Goal: Task Accomplishment & Management: Manage account settings

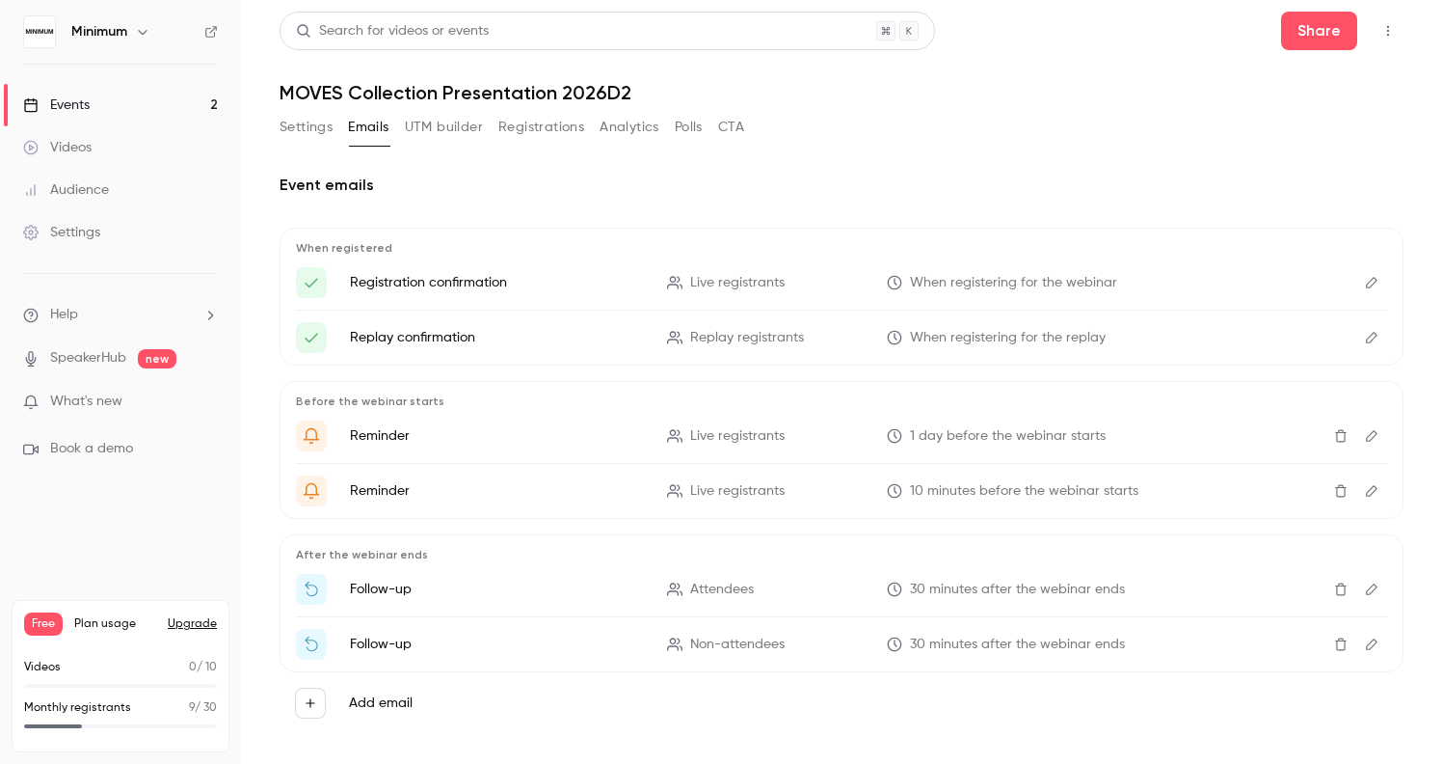
click at [85, 109] on div "Events" at bounding box center [56, 104] width 67 height 19
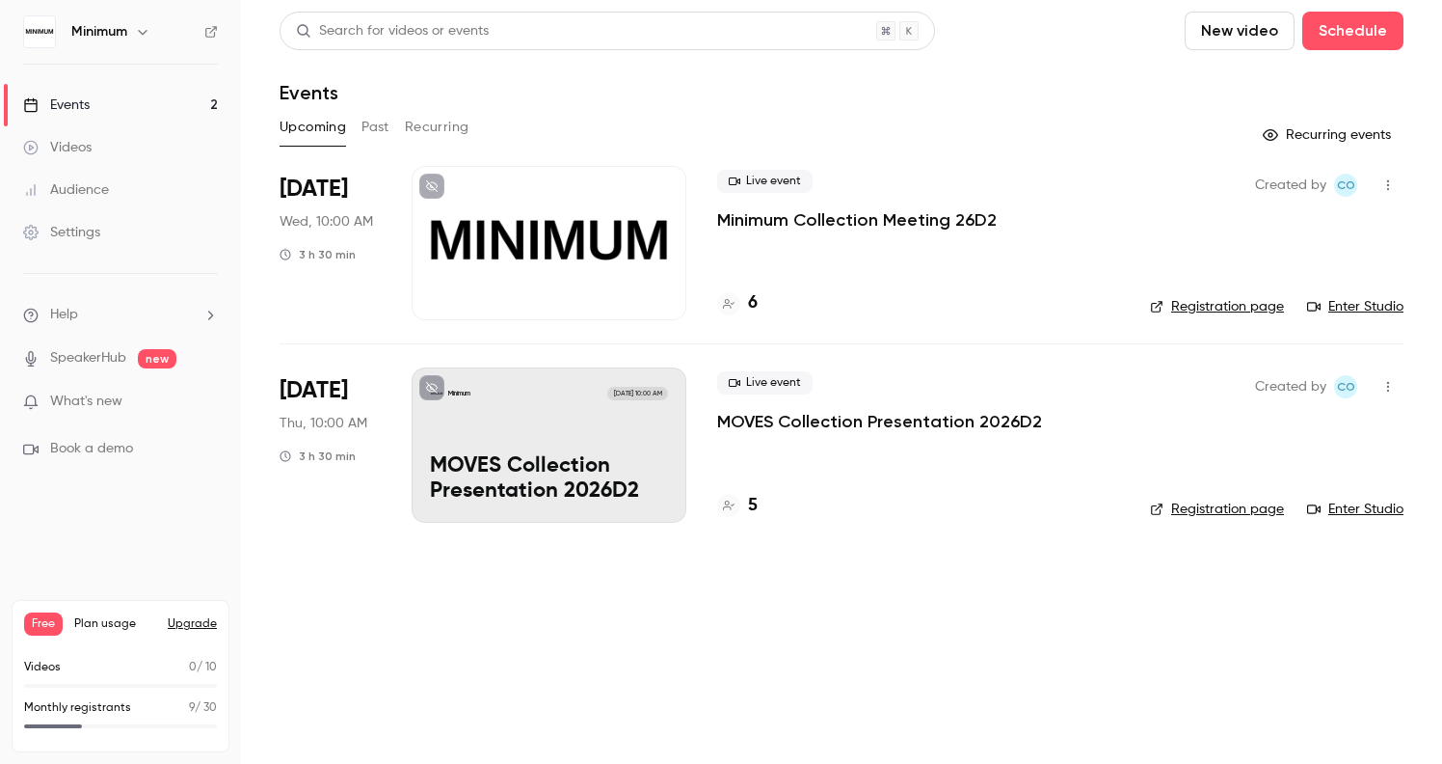
click at [608, 295] on div at bounding box center [549, 243] width 275 height 154
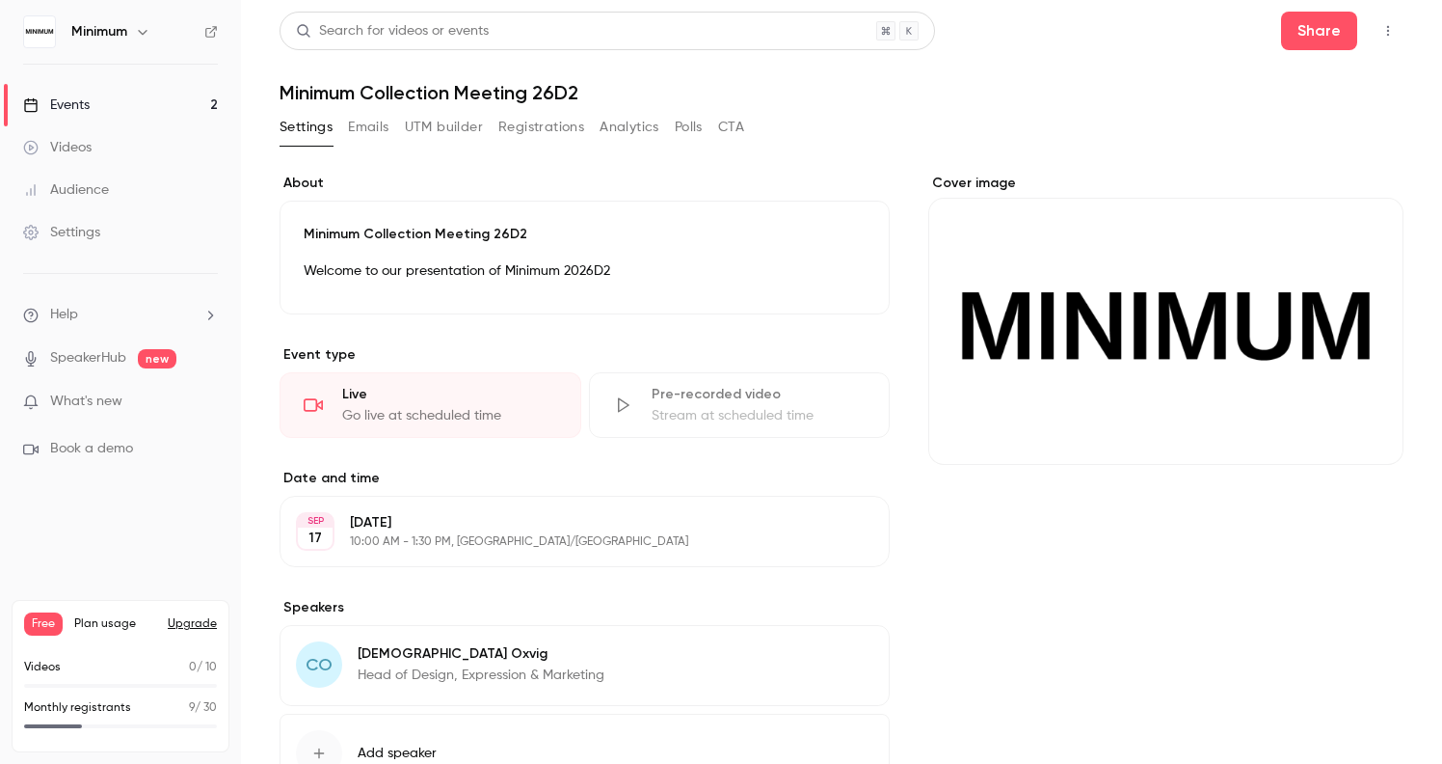
click at [515, 130] on button "Registrations" at bounding box center [541, 127] width 86 height 31
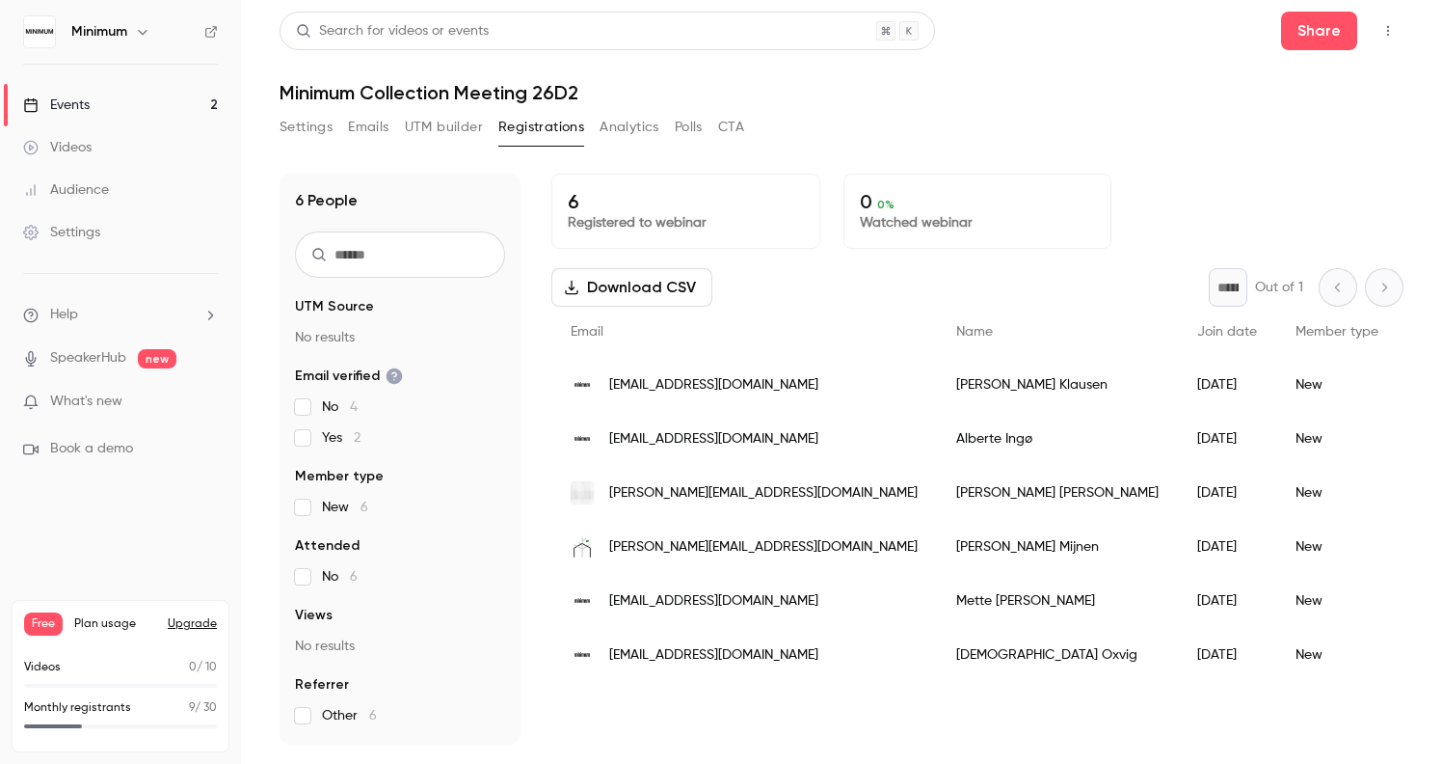
scroll to position [15, 0]
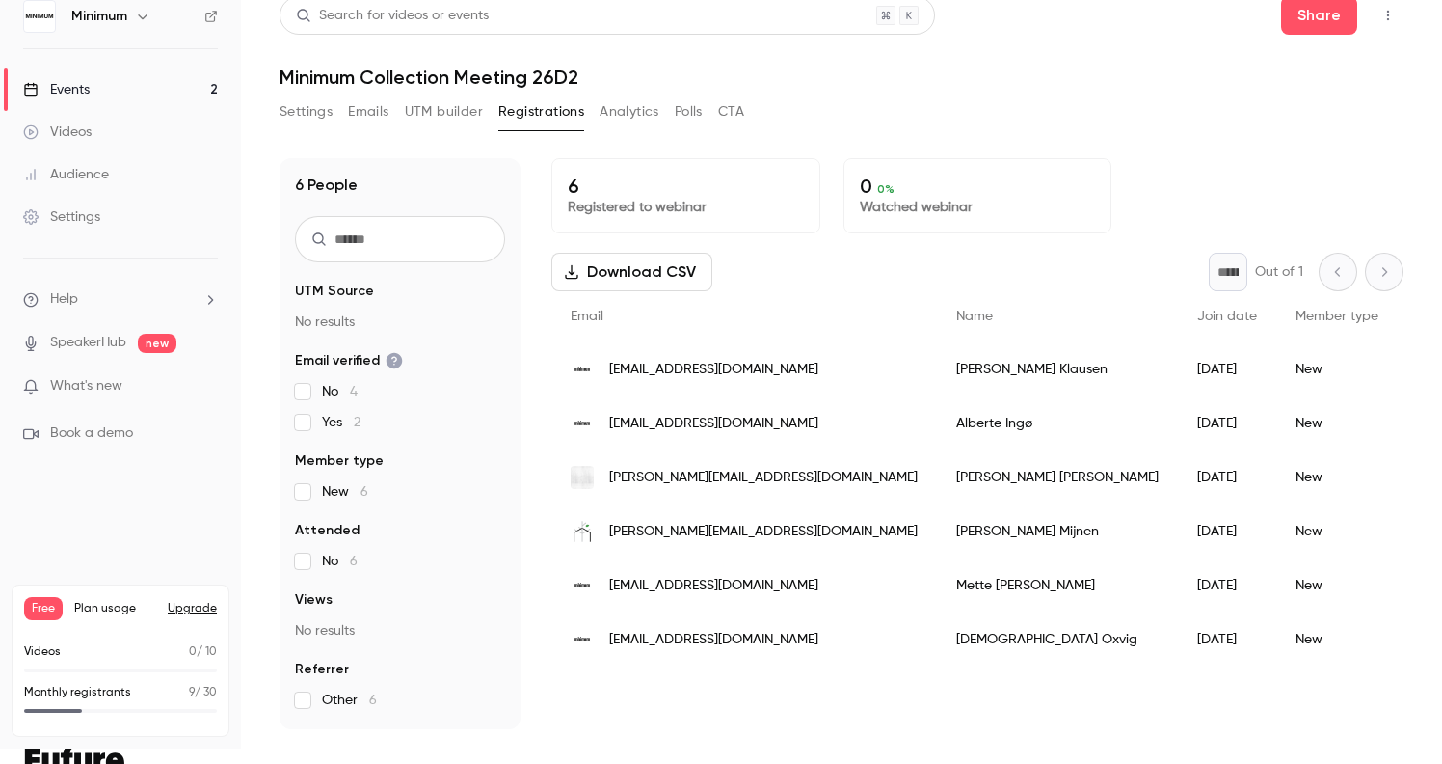
click at [69, 87] on div "Events" at bounding box center [56, 89] width 67 height 19
